Goal: Task Accomplishment & Management: Manage account settings

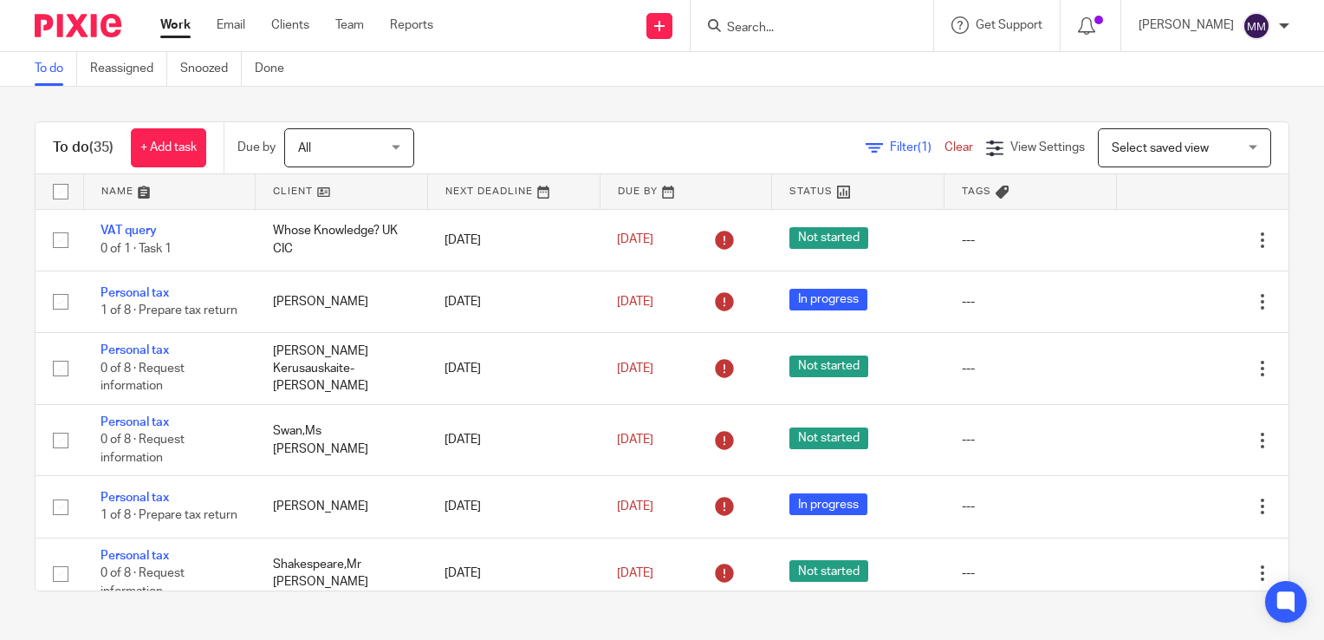
click at [334, 192] on link at bounding box center [342, 191] width 172 height 35
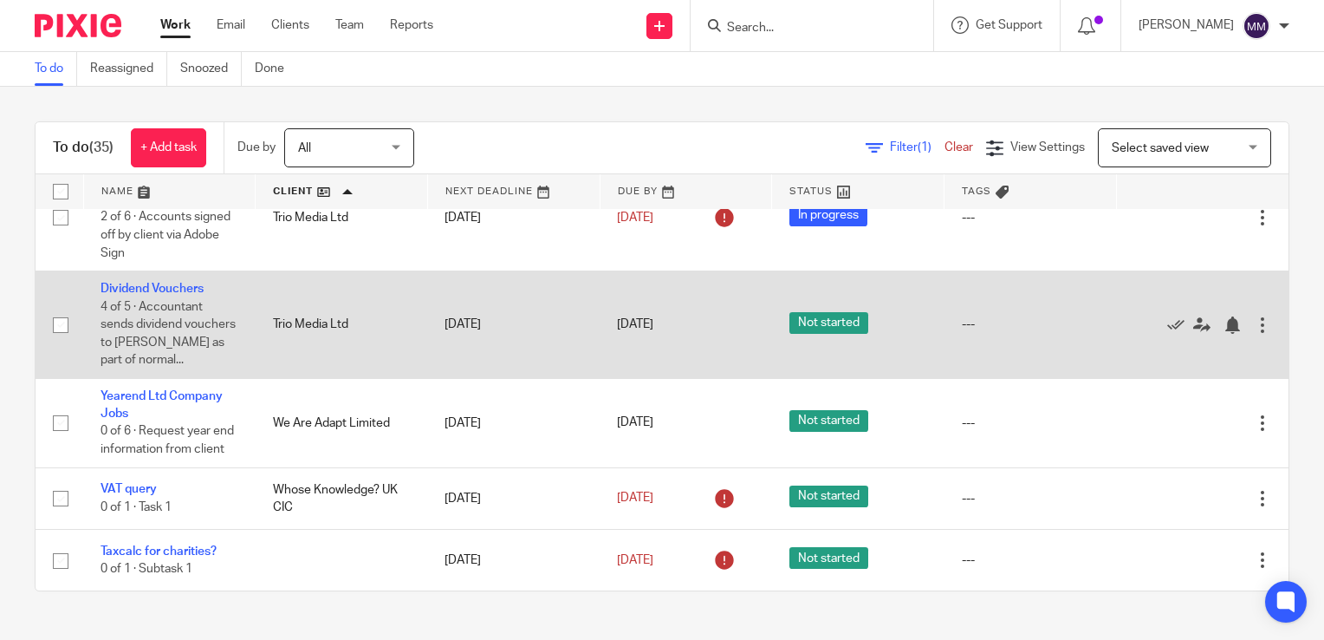
scroll to position [2592, 0]
click at [1167, 334] on icon at bounding box center [1175, 324] width 17 height 17
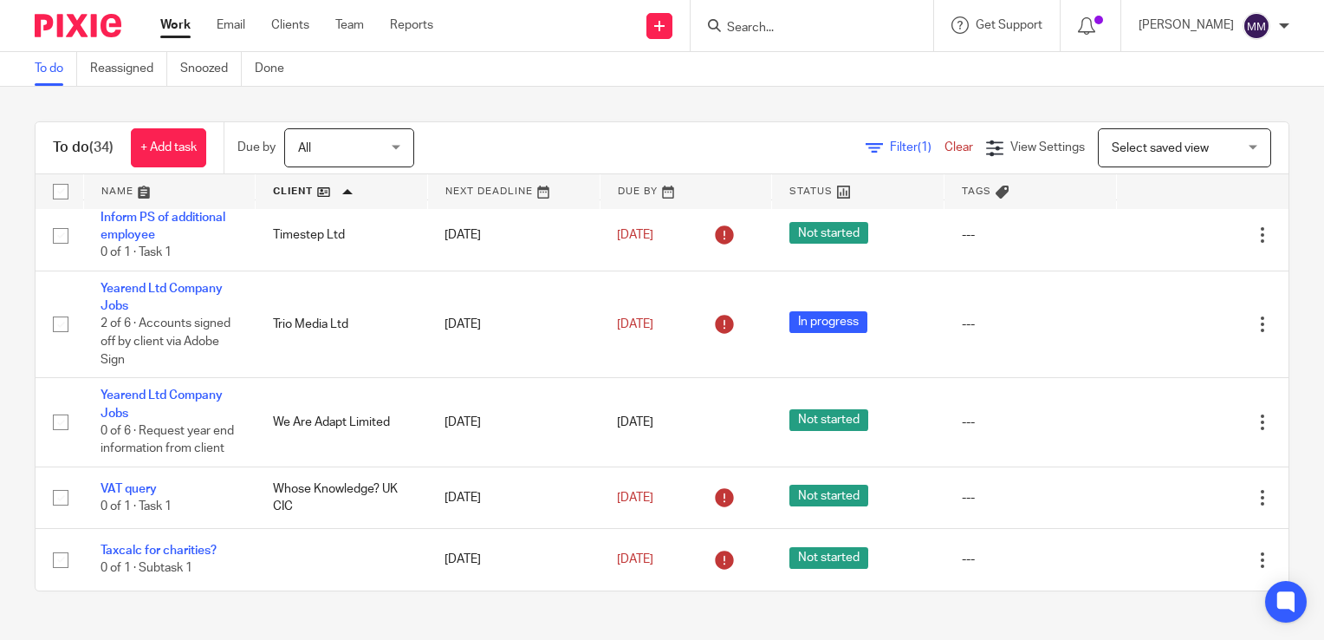
scroll to position [2525, 0]
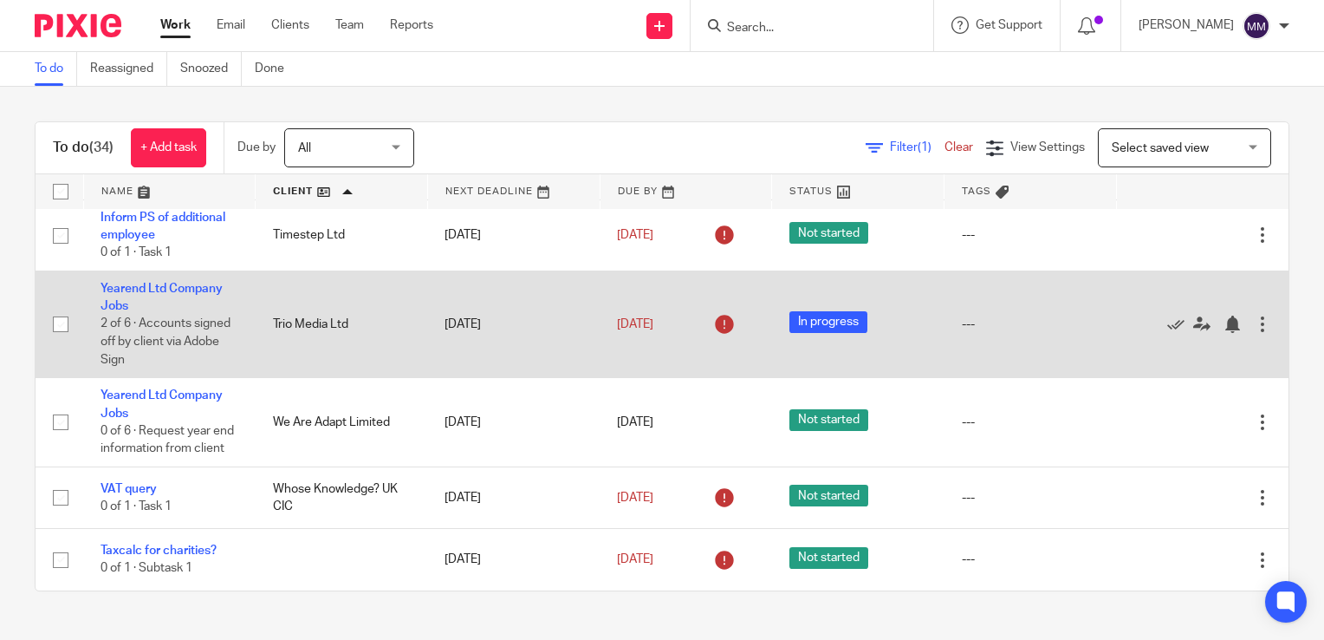
click at [692, 327] on td "[DATE]" at bounding box center [686, 323] width 172 height 107
click at [1193, 315] on icon at bounding box center [1201, 323] width 17 height 17
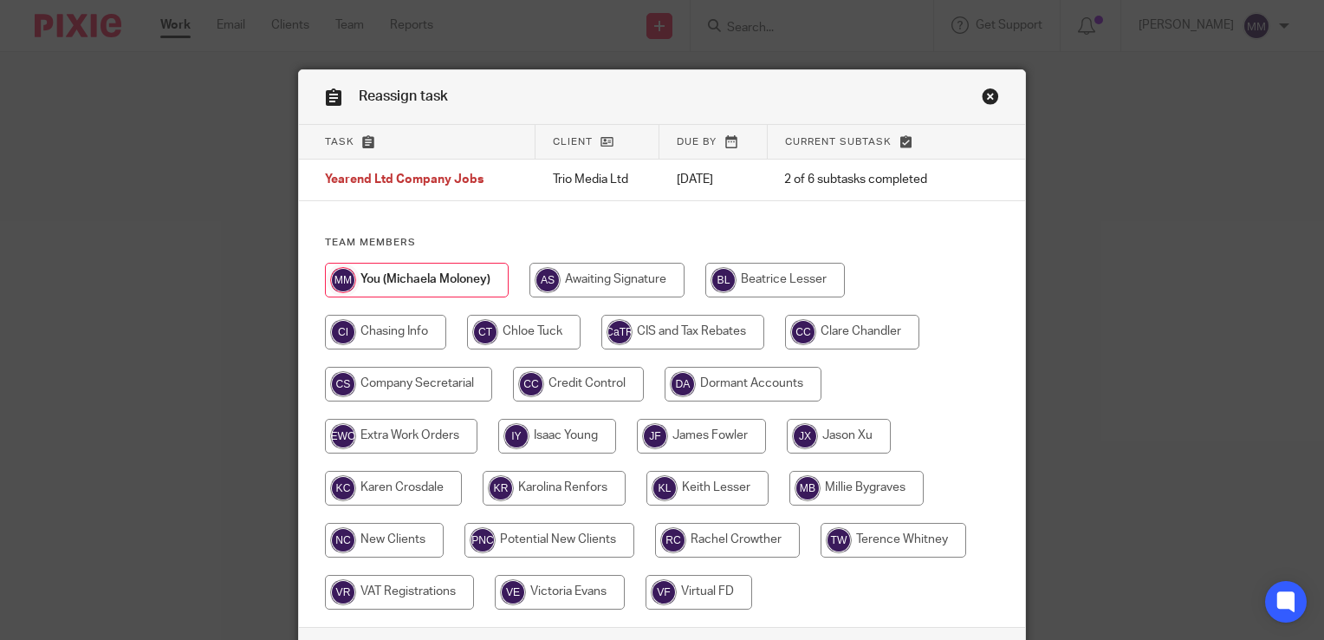
click at [880, 331] on input "radio" at bounding box center [852, 332] width 134 height 35
radio input "true"
click at [880, 331] on input "radio" at bounding box center [853, 332] width 136 height 35
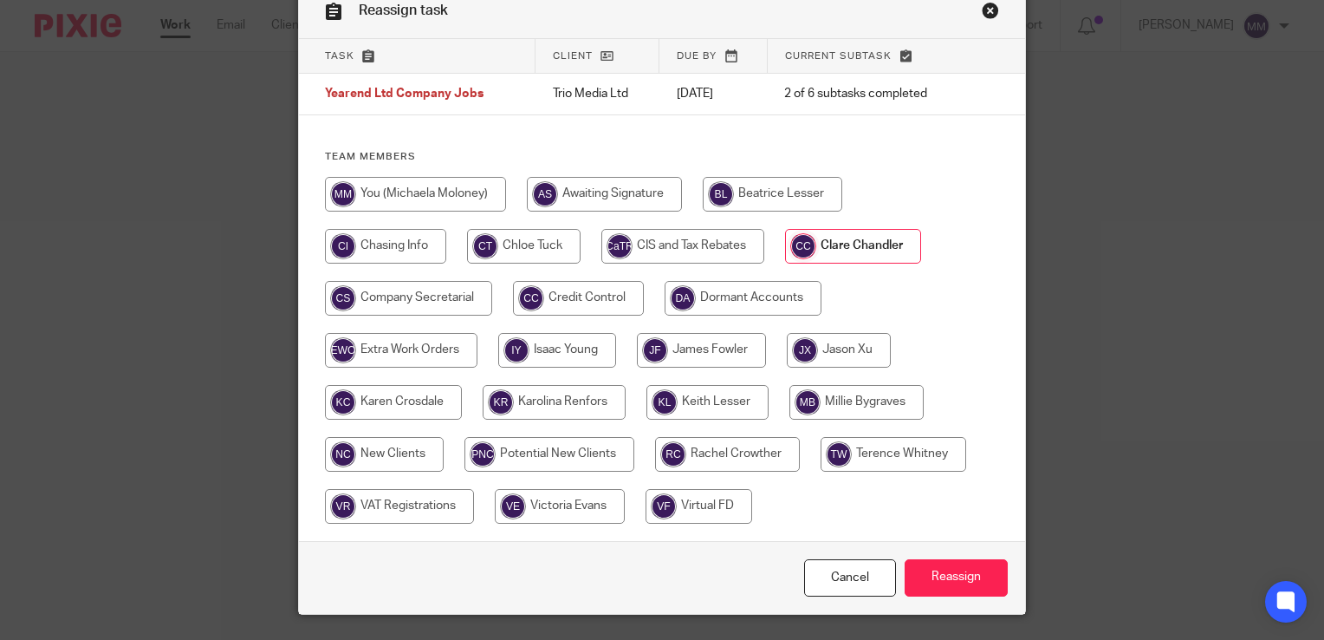
scroll to position [89, 0]
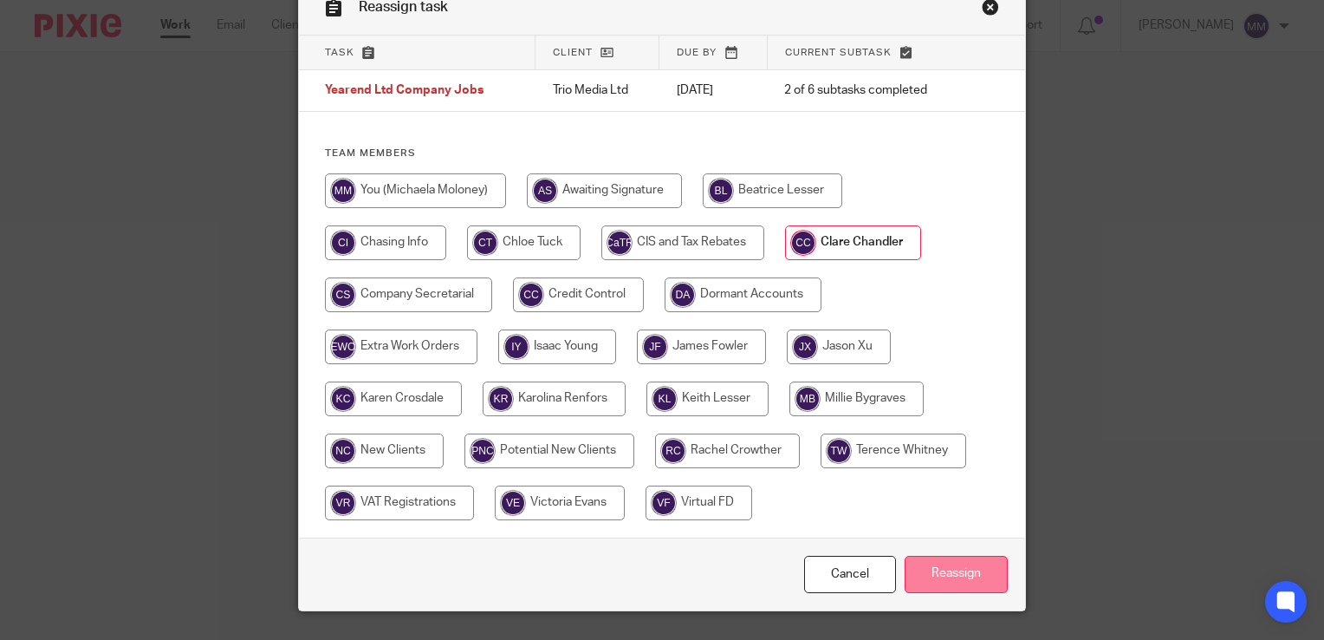
click at [979, 577] on input "Reassign" at bounding box center [956, 573] width 103 height 37
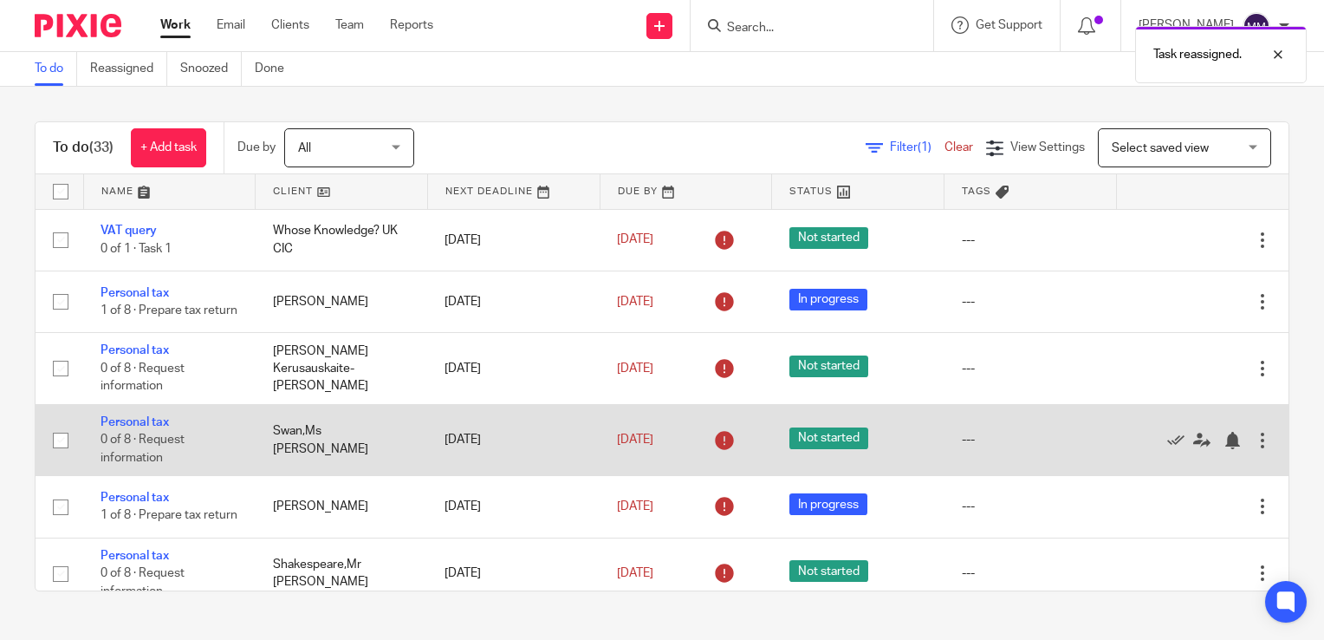
click at [825, 449] on span "Not started" at bounding box center [828, 438] width 79 height 22
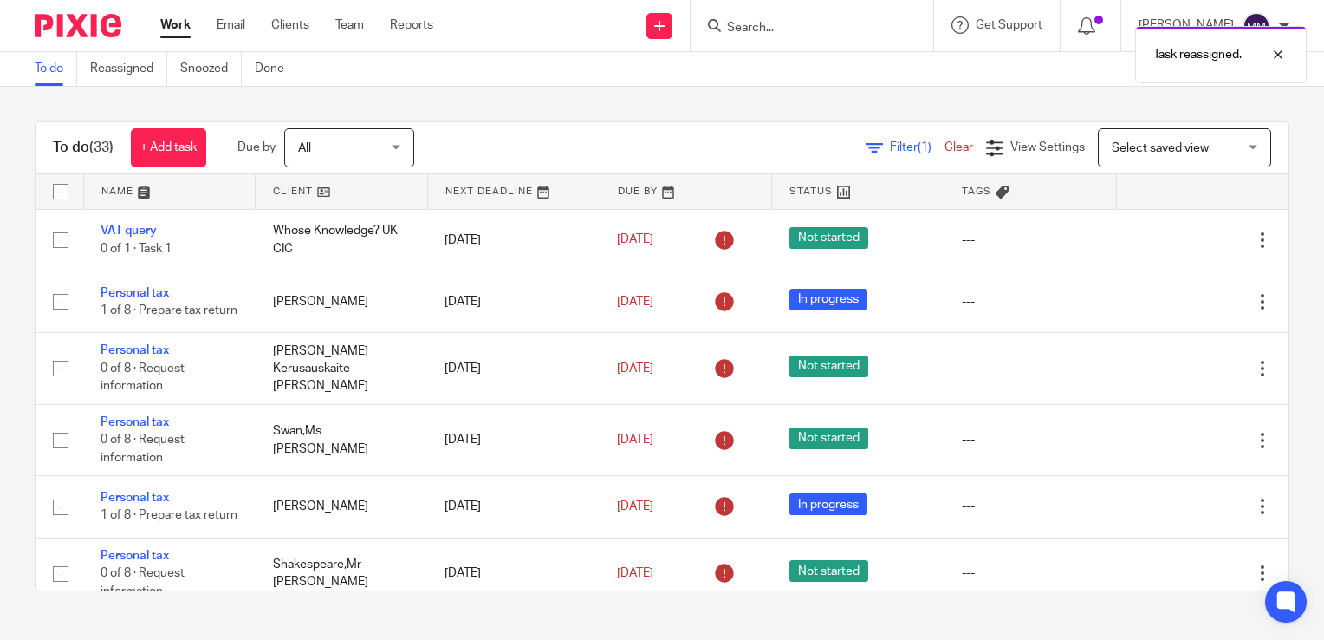
click at [360, 191] on link at bounding box center [342, 191] width 172 height 35
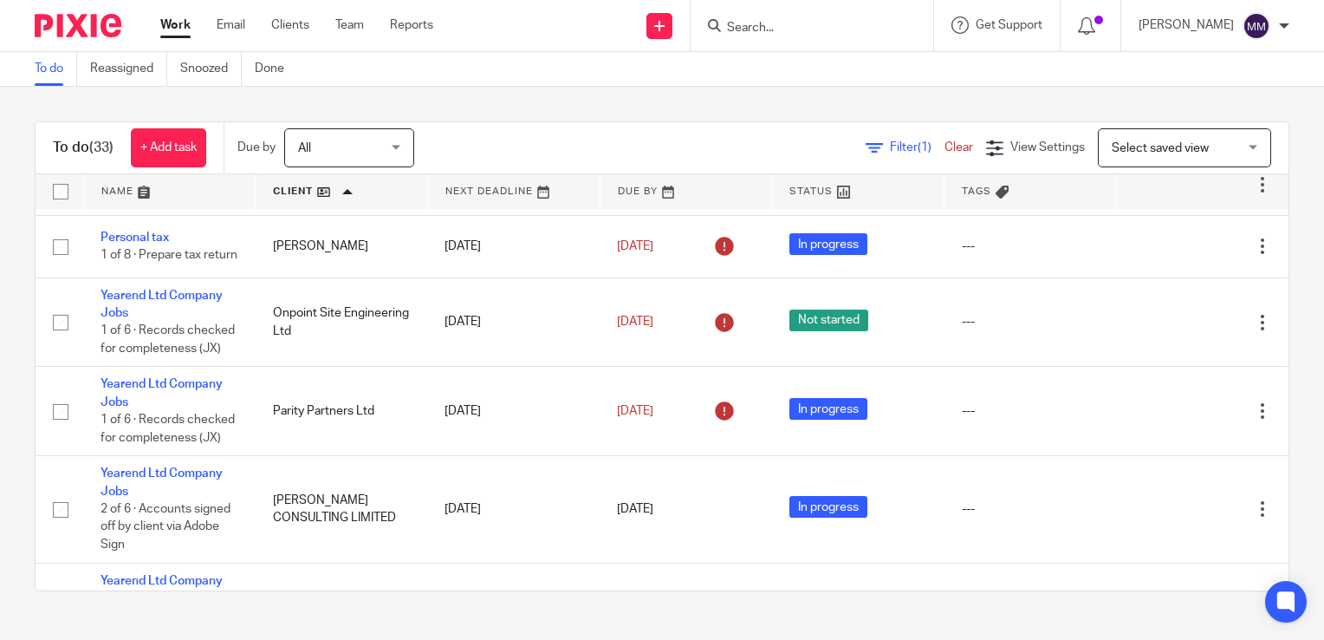
scroll to position [1490, 0]
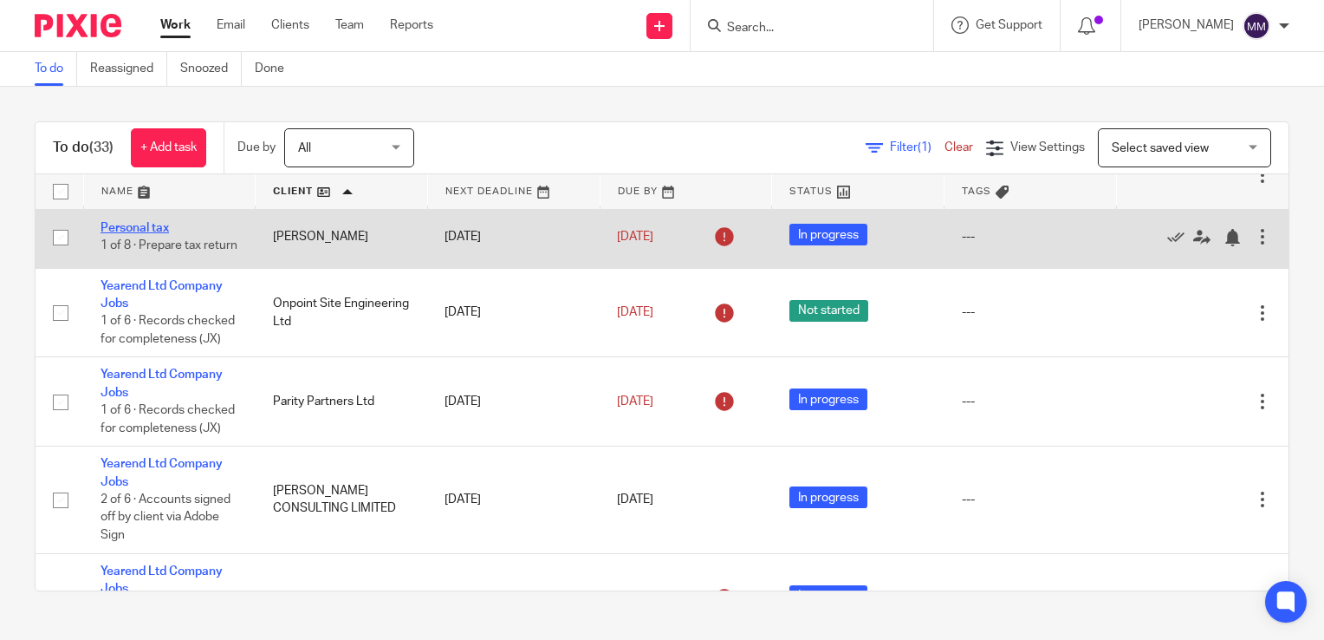
click at [155, 234] on link "Personal tax" at bounding box center [135, 228] width 68 height 12
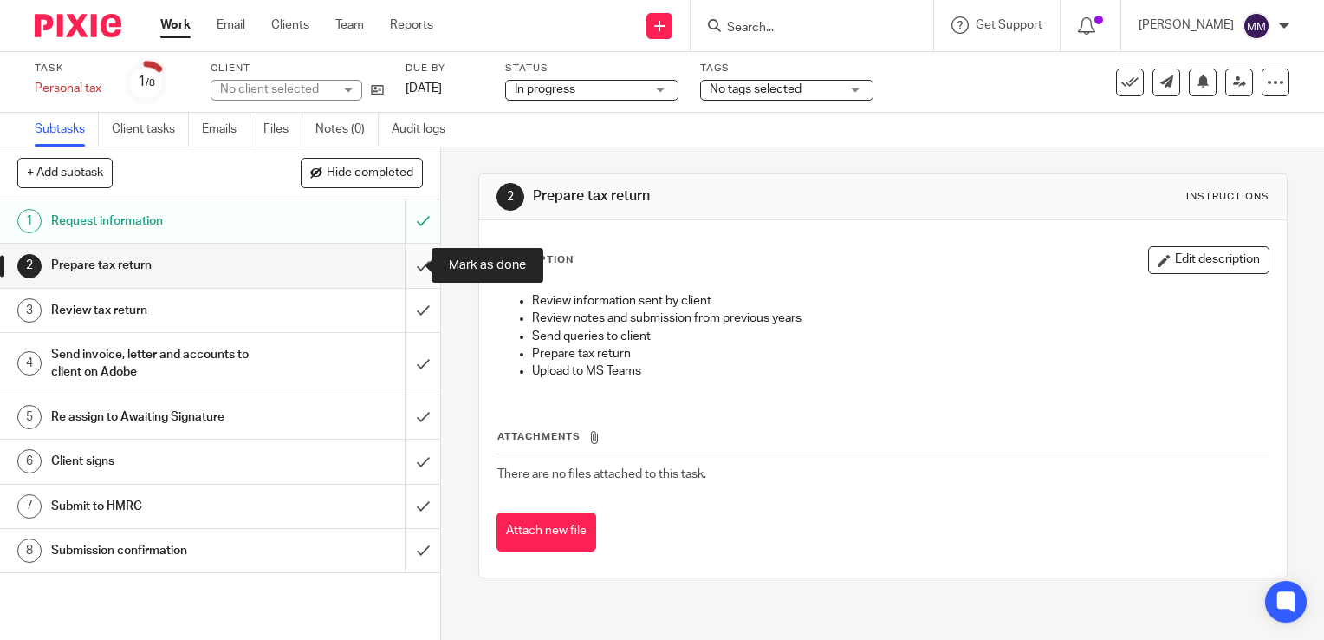
click at [409, 255] on input "submit" at bounding box center [220, 265] width 440 height 43
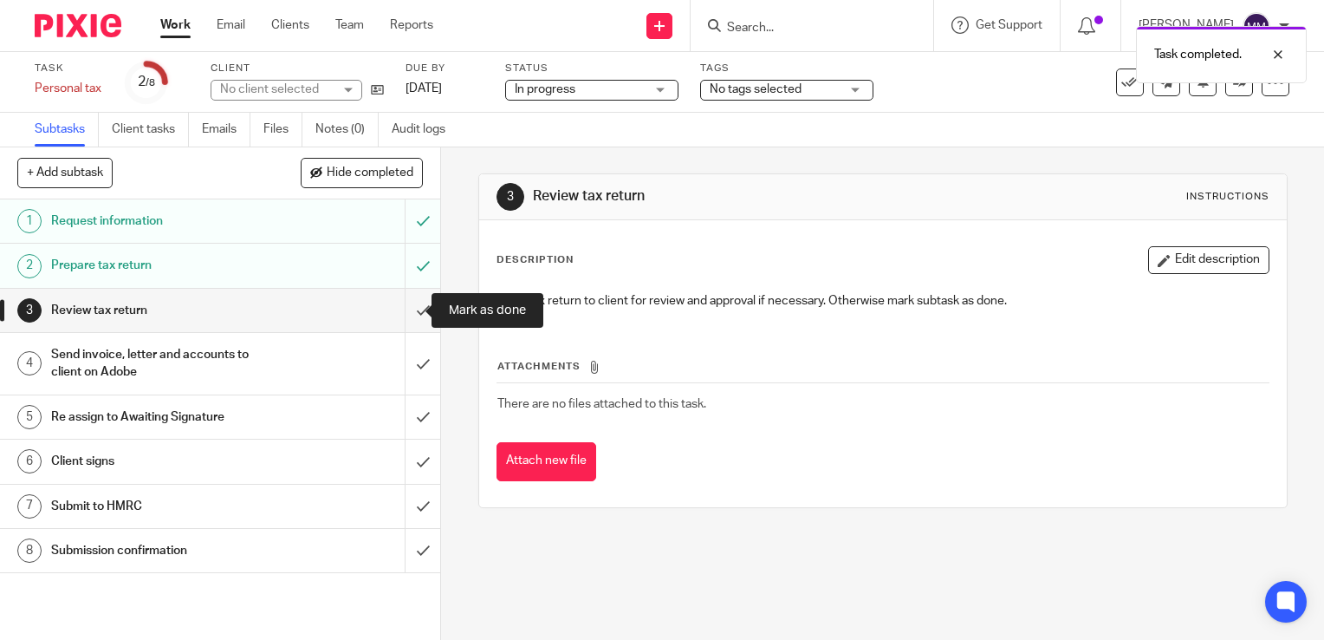
click at [405, 309] on input "submit" at bounding box center [220, 310] width 440 height 43
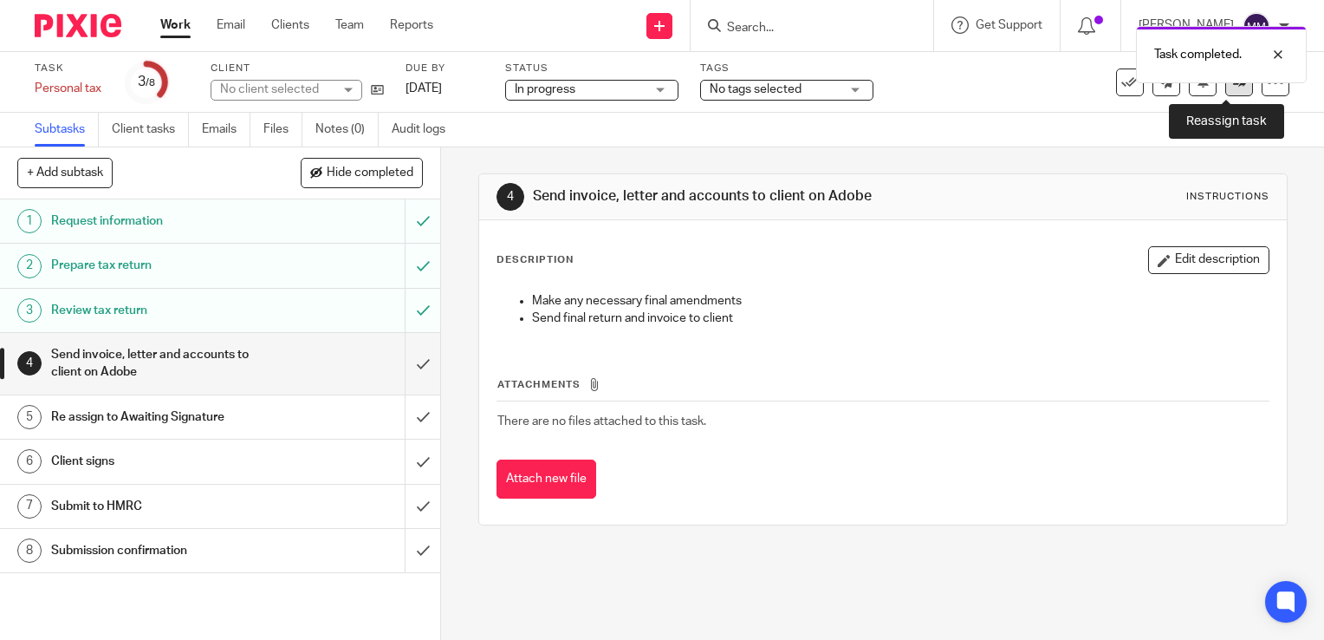
click at [1225, 93] on link at bounding box center [1239, 82] width 28 height 28
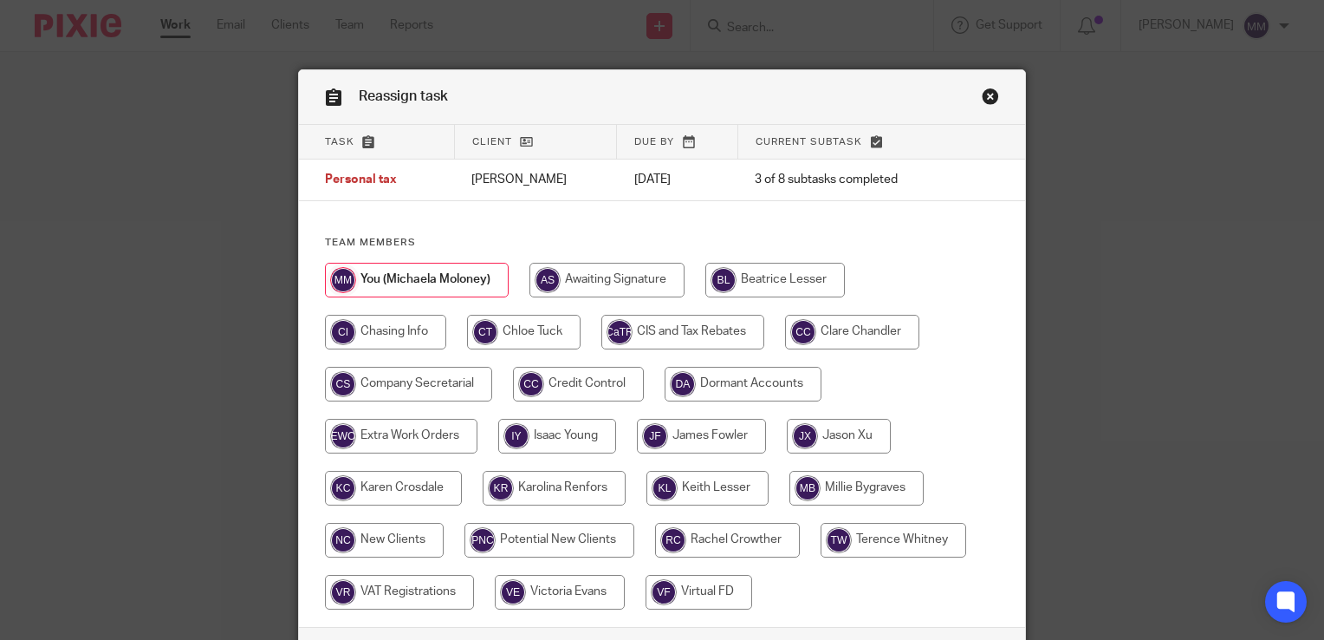
click at [870, 336] on input "radio" at bounding box center [852, 332] width 134 height 35
radio input "true"
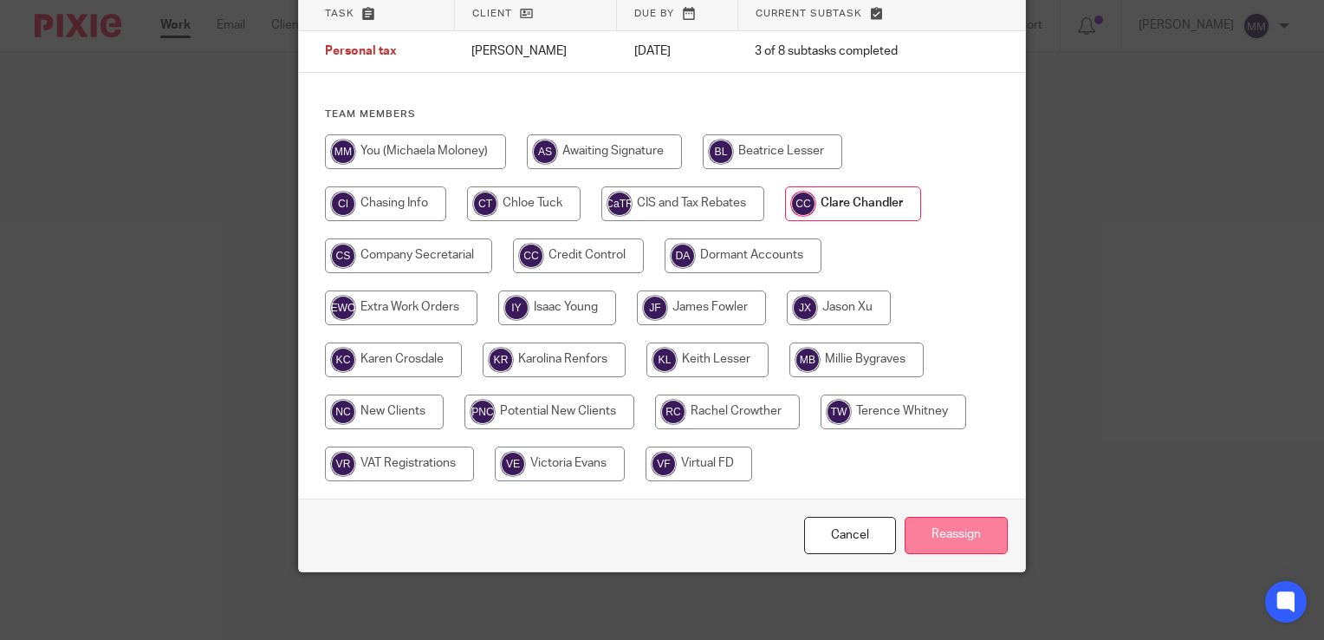
click at [926, 518] on input "Reassign" at bounding box center [956, 534] width 103 height 37
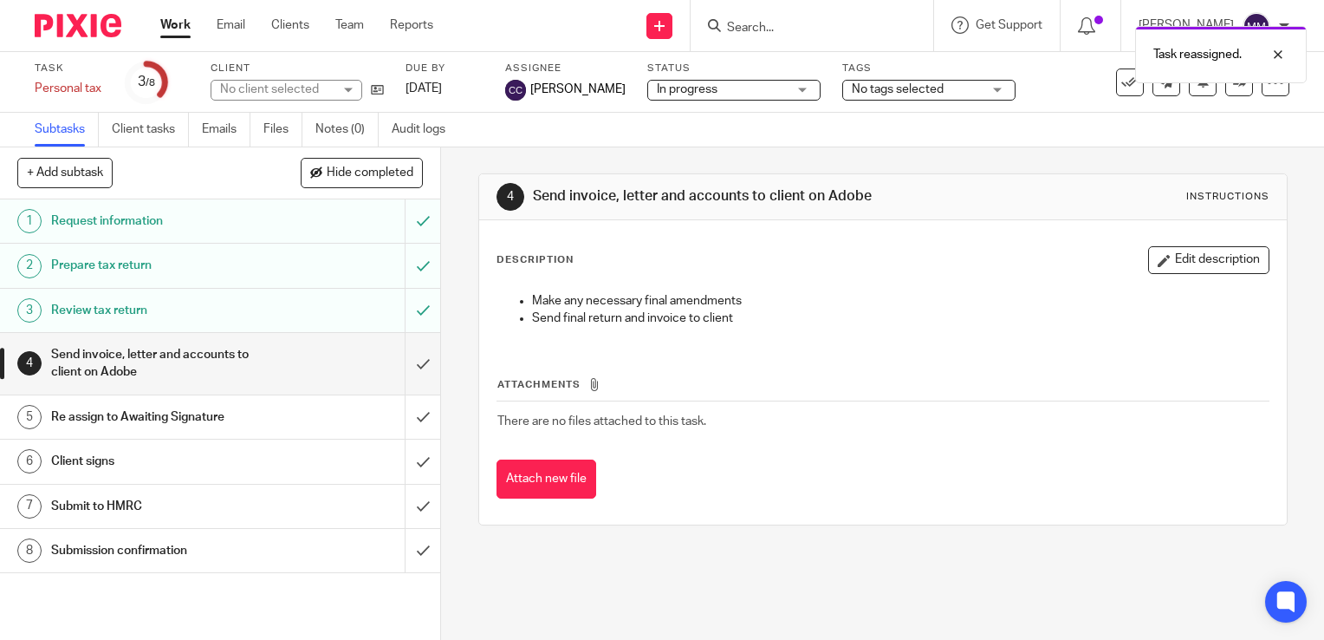
click at [660, 356] on div "Attachments There are no files attached to this task. Attach new file" at bounding box center [883, 420] width 773 height 158
click at [164, 74] on circle at bounding box center [146, 82] width 36 height 36
click at [78, 29] on img at bounding box center [78, 25] width 87 height 23
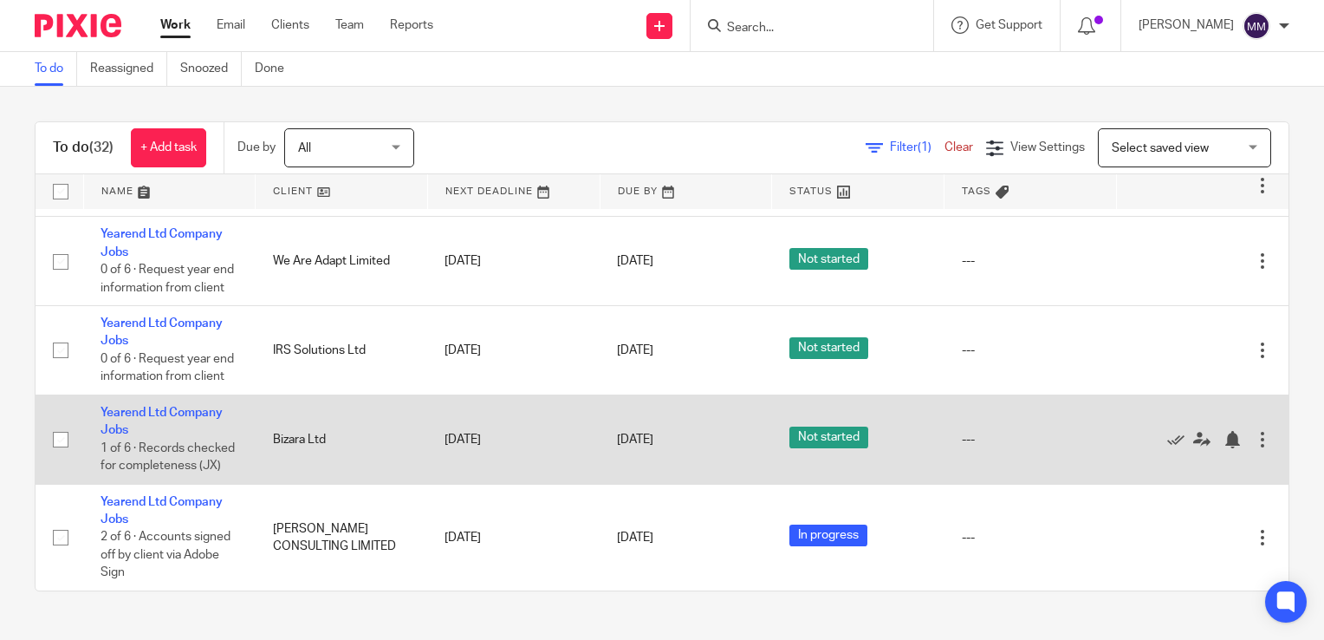
scroll to position [2346, 0]
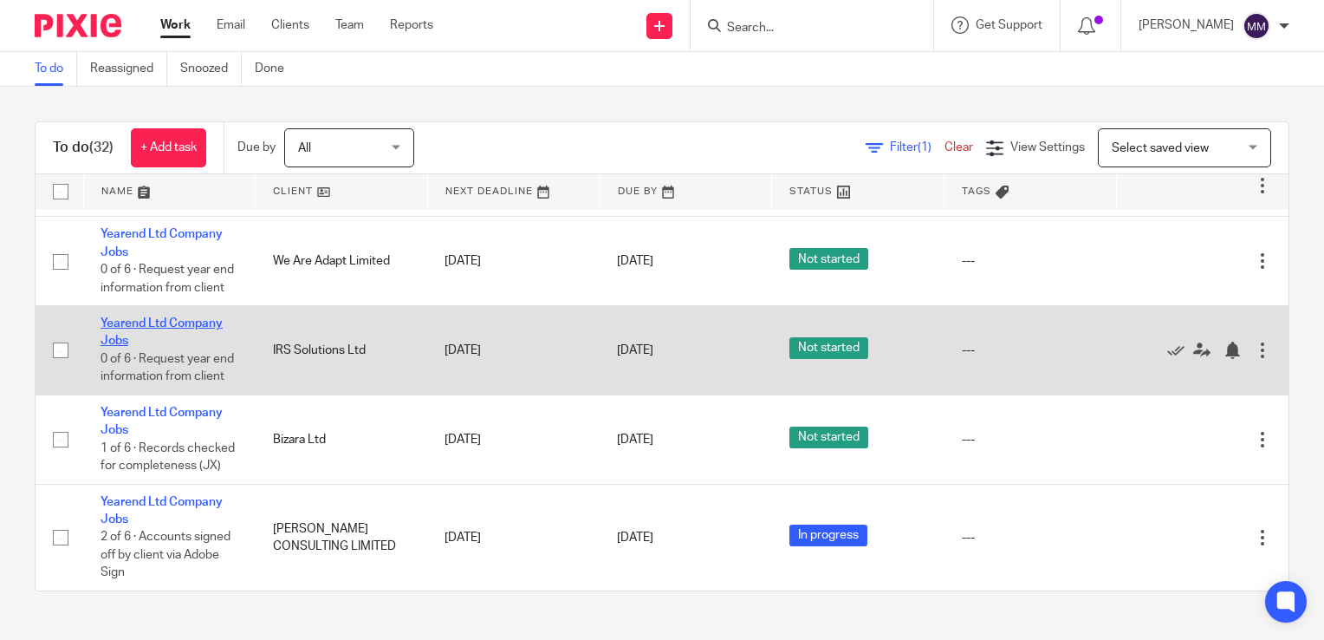
click at [185, 317] on link "Yearend Ltd Company Jobs" at bounding box center [162, 331] width 122 height 29
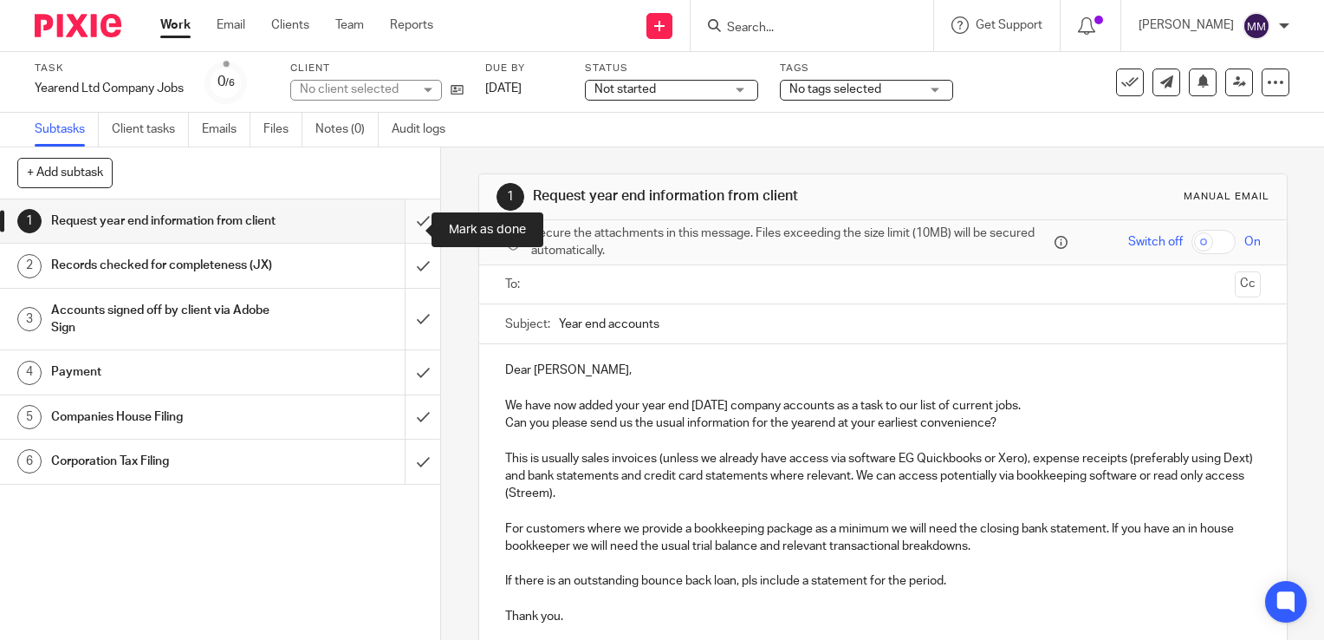
click at [395, 237] on input "submit" at bounding box center [220, 220] width 440 height 43
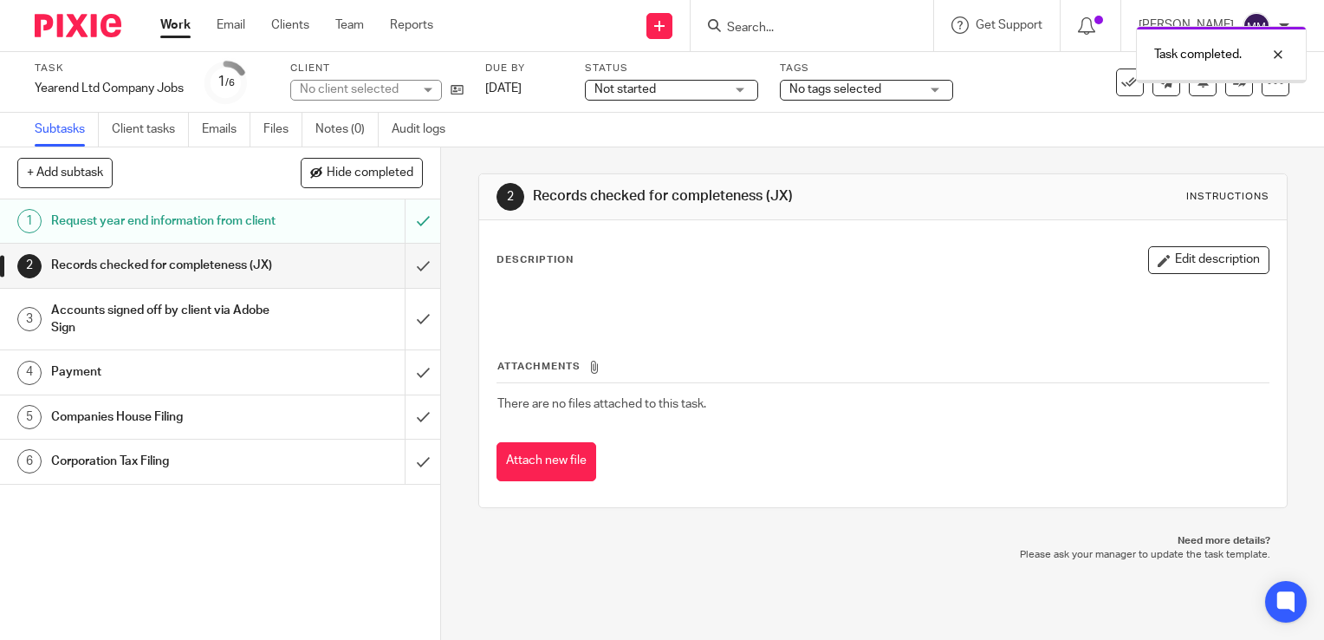
click at [406, 283] on input "submit" at bounding box center [220, 265] width 440 height 43
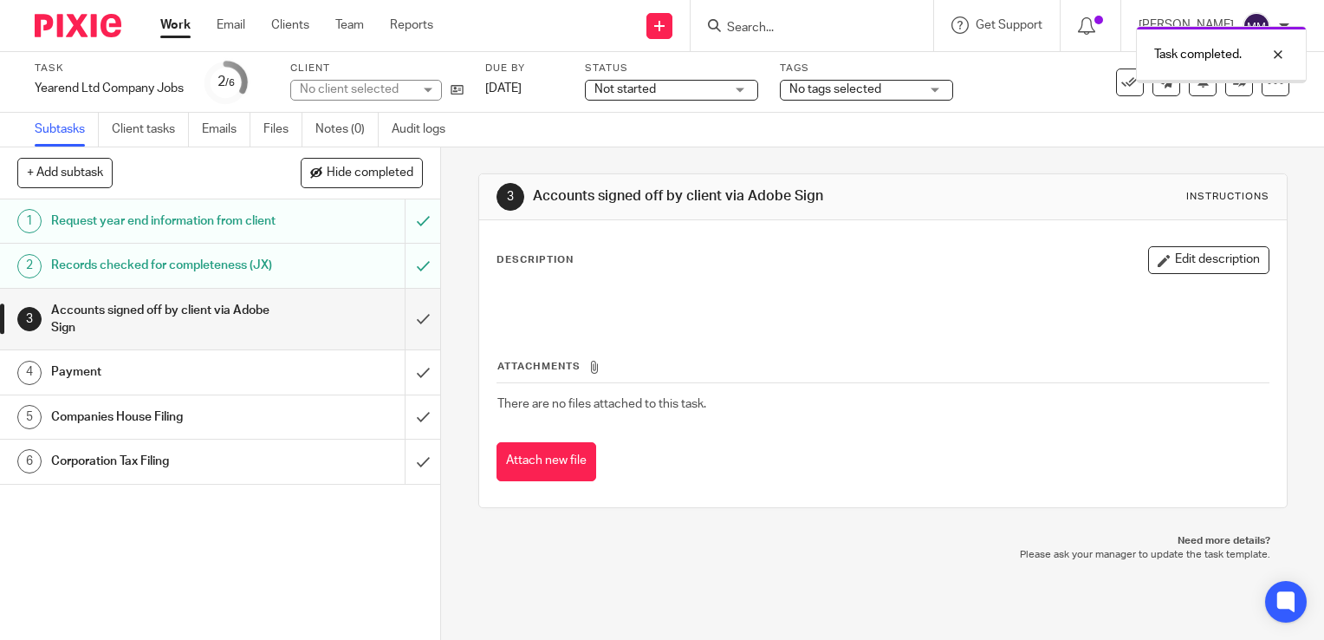
click at [656, 86] on span "Not started" at bounding box center [625, 89] width 62 height 12
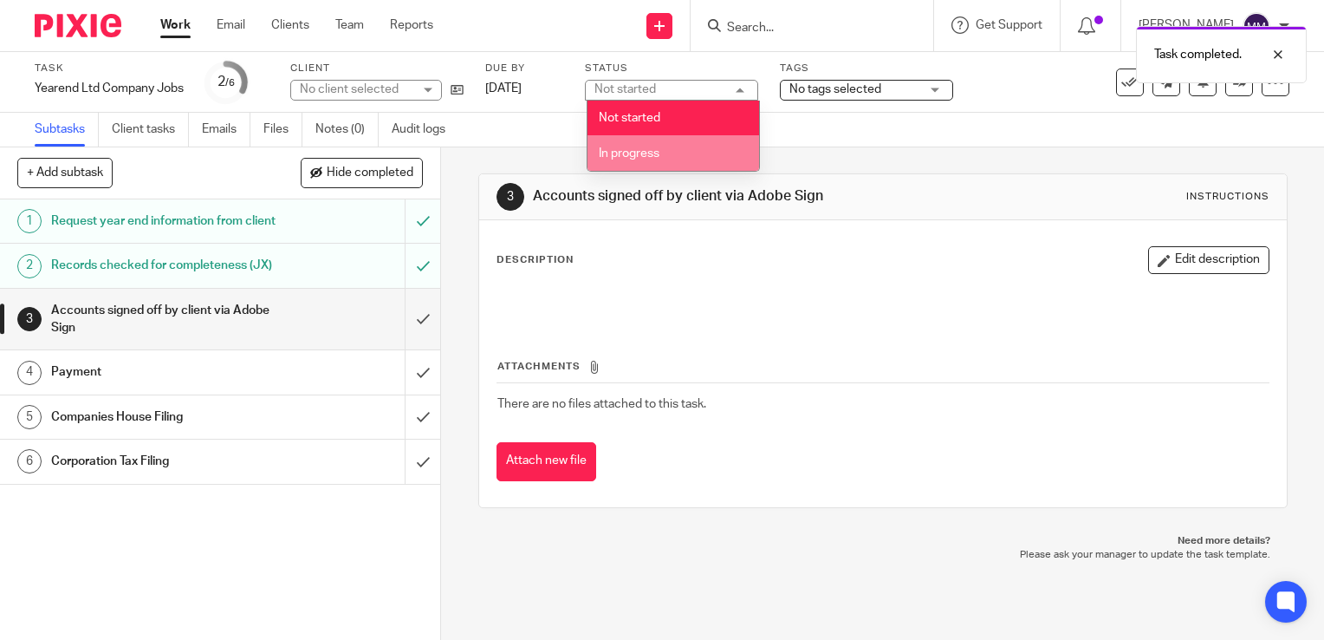
click at [655, 154] on span "In progress" at bounding box center [629, 153] width 61 height 12
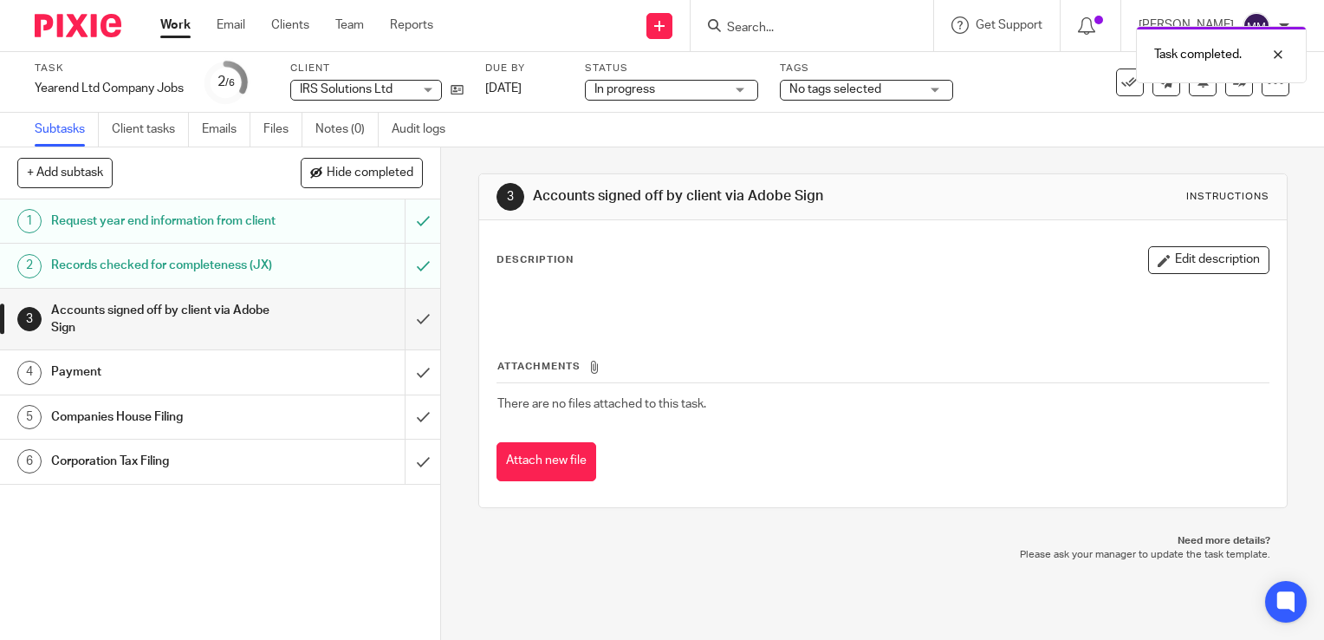
click at [38, 23] on img at bounding box center [78, 25] width 87 height 23
